Goal: Navigation & Orientation: Find specific page/section

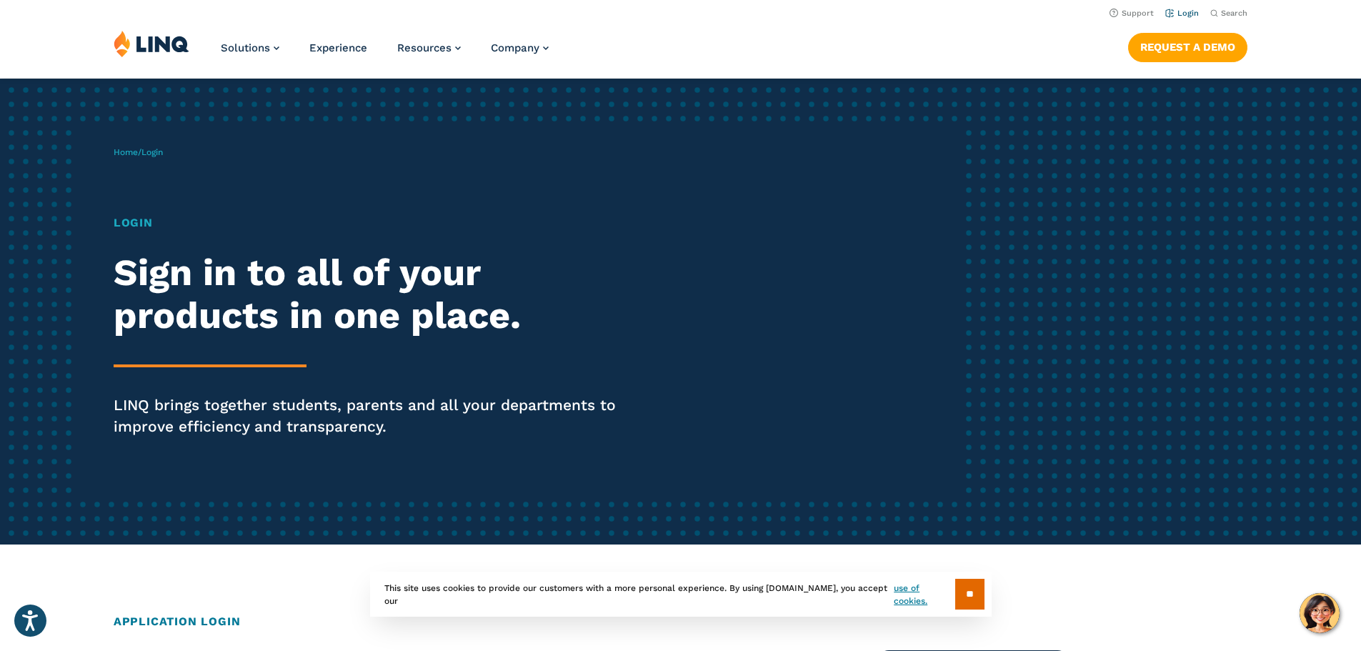
click at [1175, 14] on link "Login" at bounding box center [1182, 13] width 34 height 9
click at [1186, 13] on link "Login" at bounding box center [1182, 13] width 34 height 9
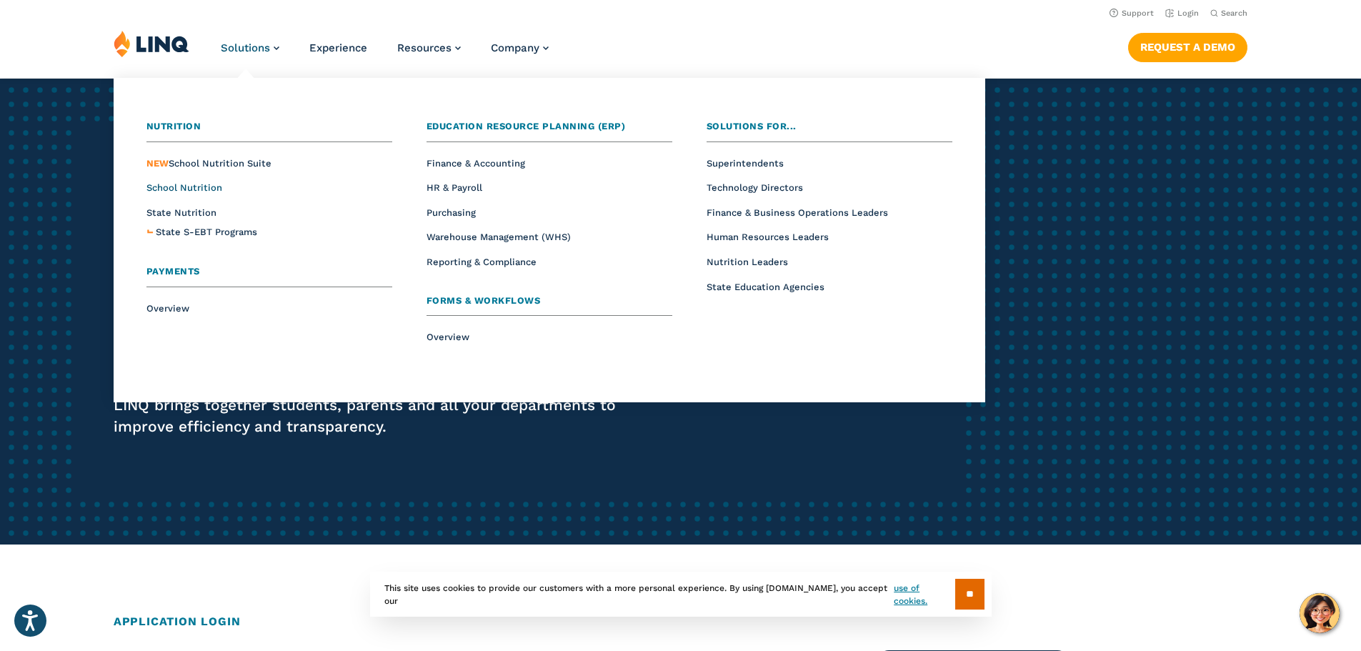
click at [196, 190] on span "School Nutrition" at bounding box center [184, 187] width 76 height 11
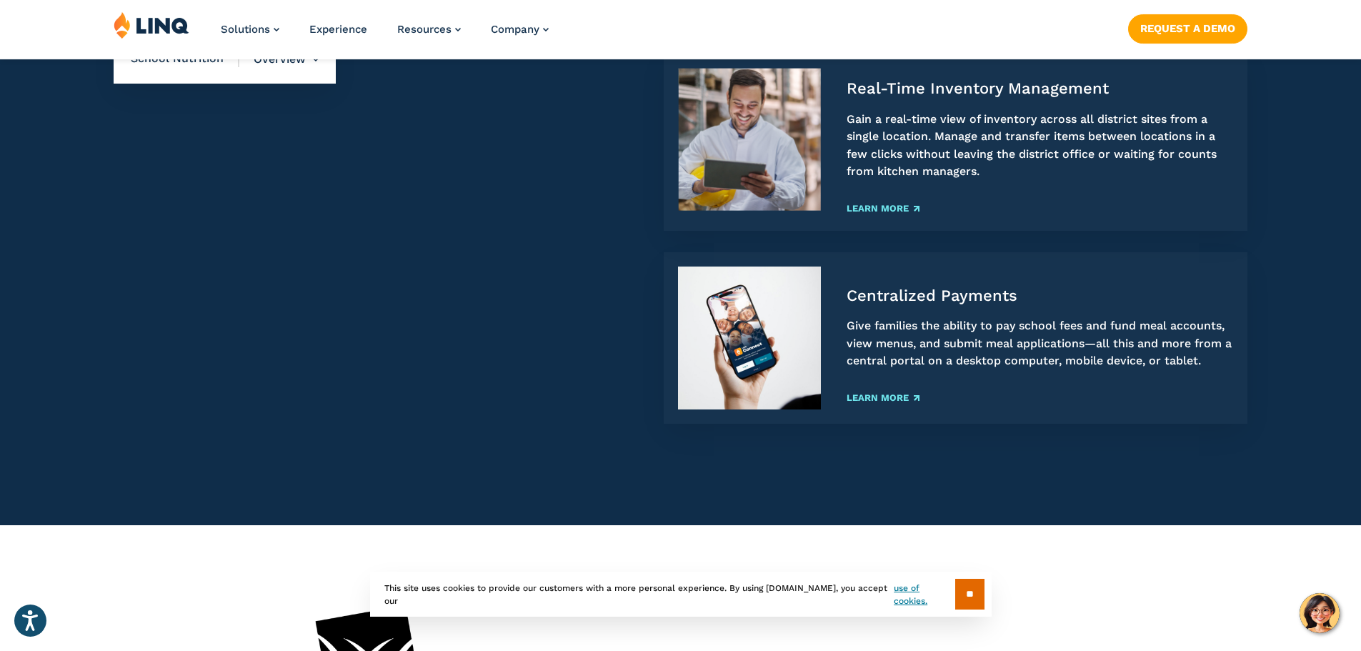
scroll to position [1786, 0]
